Goal: Navigation & Orientation: Find specific page/section

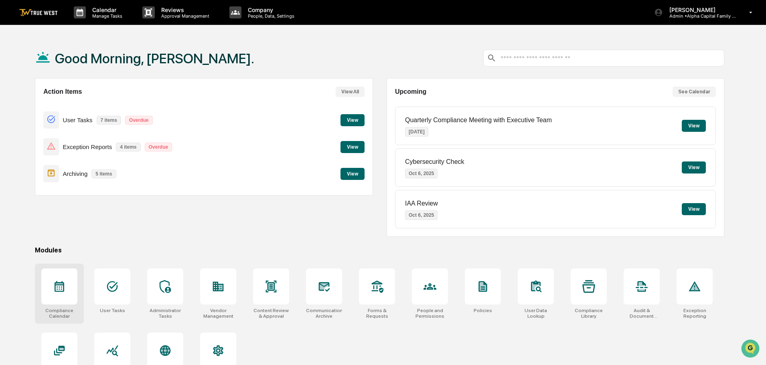
click at [60, 283] on icon at bounding box center [60, 287] width 10 height 11
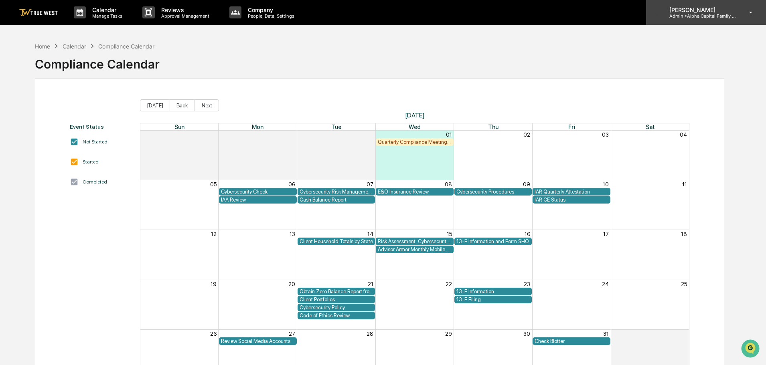
click at [700, 13] on p "Admin • Alpha Capital Family Office" at bounding box center [700, 16] width 75 height 6
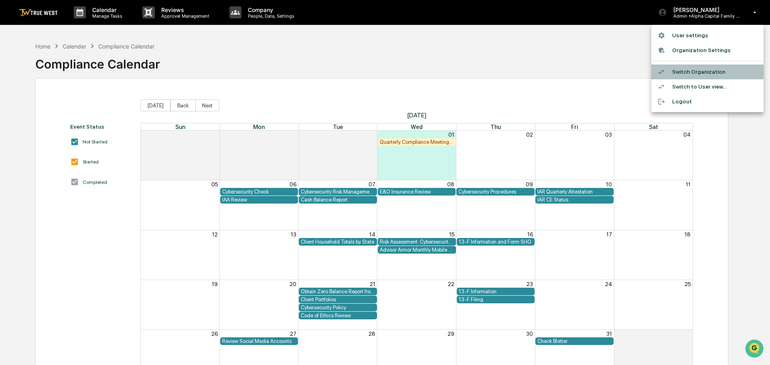
click at [697, 73] on li "Switch Organization" at bounding box center [707, 72] width 112 height 15
